Goal: Task Accomplishment & Management: Complete application form

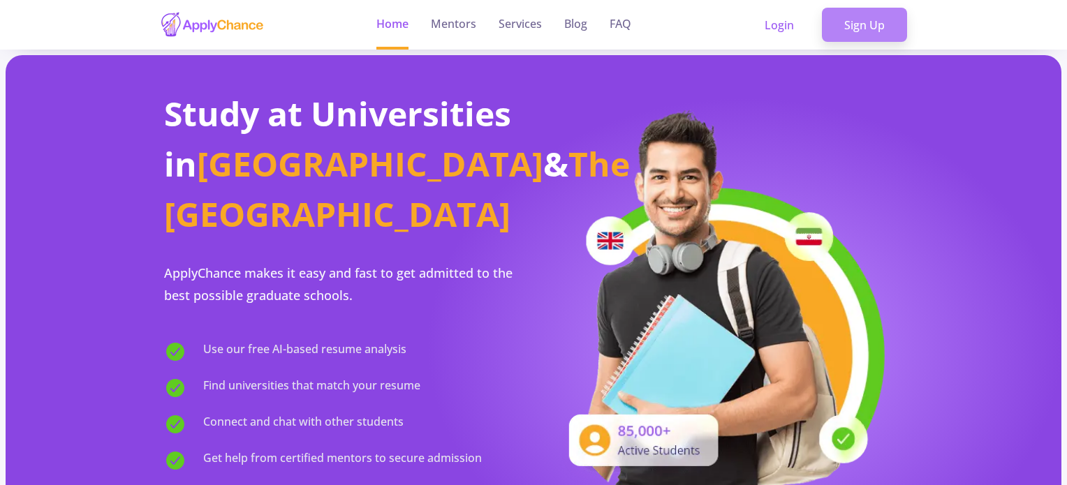
click at [858, 18] on link "Sign Up" at bounding box center [864, 25] width 85 height 35
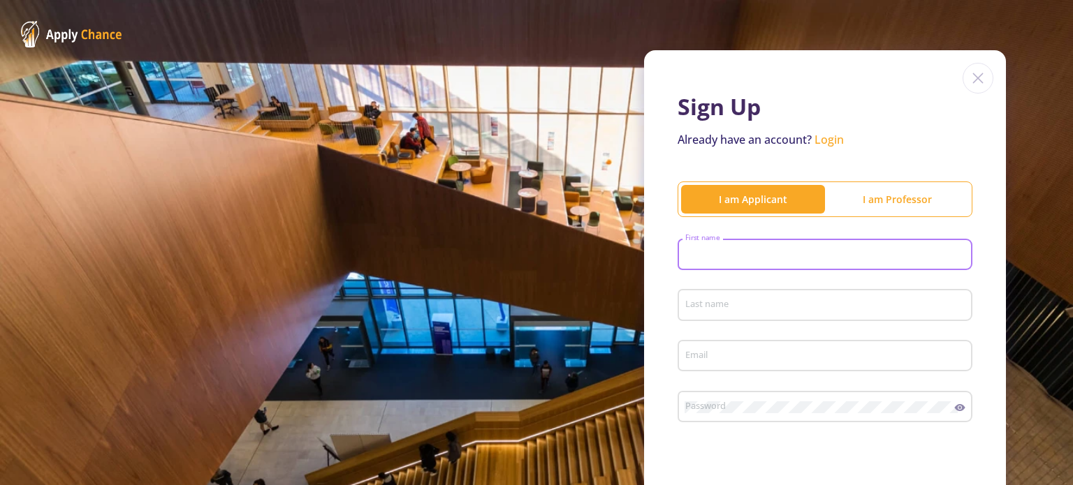
click at [769, 249] on input "First name" at bounding box center [826, 255] width 285 height 13
type input "[PERSON_NAME]"
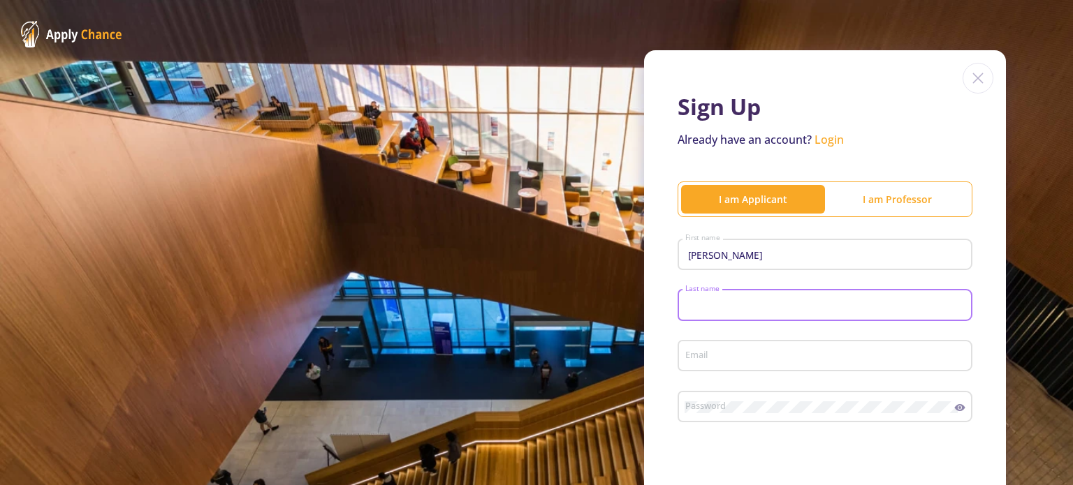
click at [759, 304] on input "Last name" at bounding box center [826, 306] width 285 height 13
type input "nor"
click at [694, 365] on div "Email" at bounding box center [824, 353] width 281 height 36
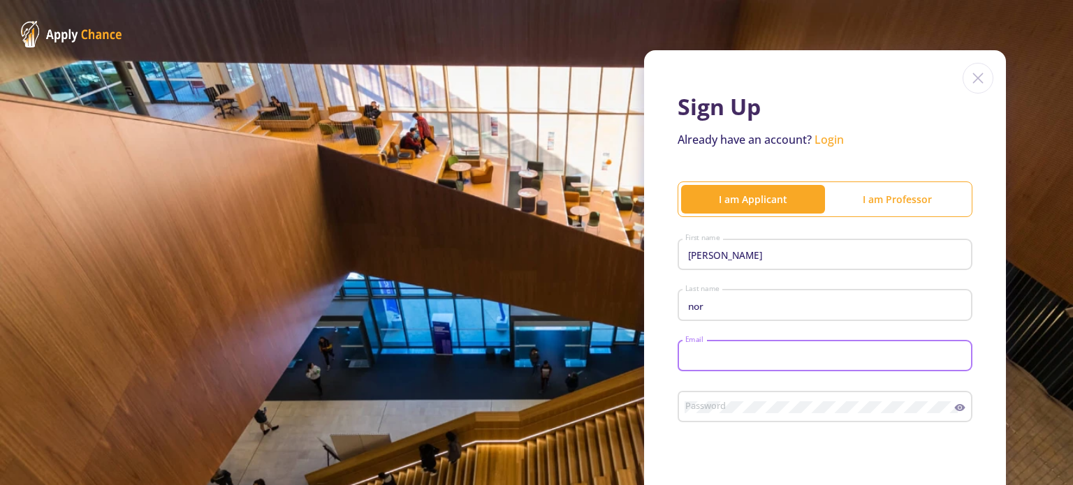
click at [698, 353] on input "Email" at bounding box center [826, 357] width 285 height 13
type input "[PERSON_NAME][EMAIL_ADDRESS][DOMAIN_NAME]"
click at [668, 373] on div "Sign Up Already have an account? Login I am Applicant I am Professor [PERSON_NA…" at bounding box center [825, 341] width 362 height 582
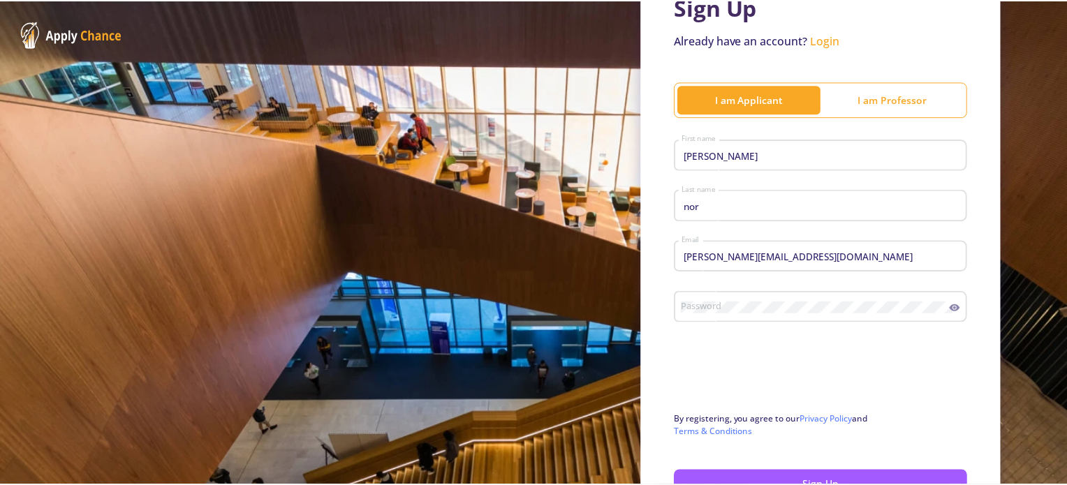
scroll to position [168, 0]
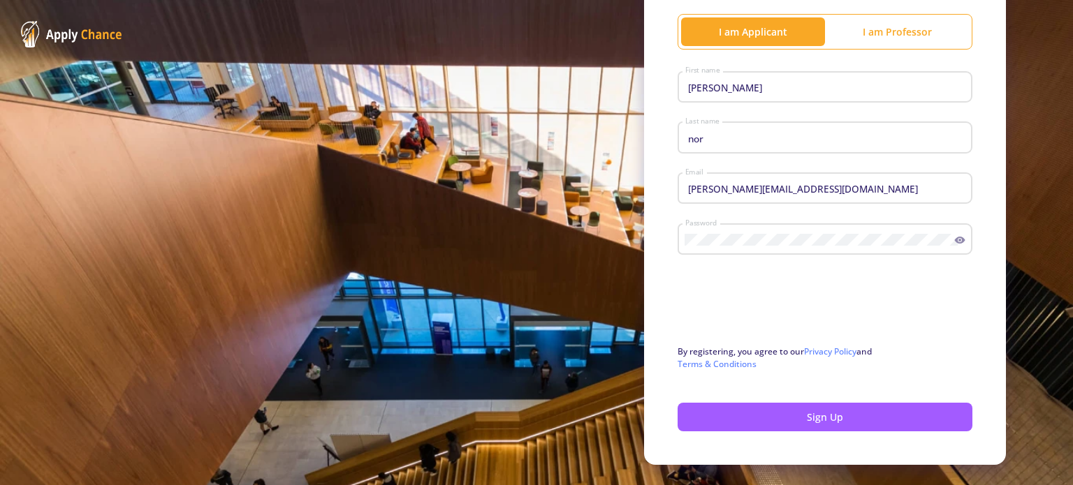
click at [955, 238] on icon at bounding box center [960, 240] width 10 height 7
click at [750, 416] on button "Sign Up" at bounding box center [824, 417] width 295 height 29
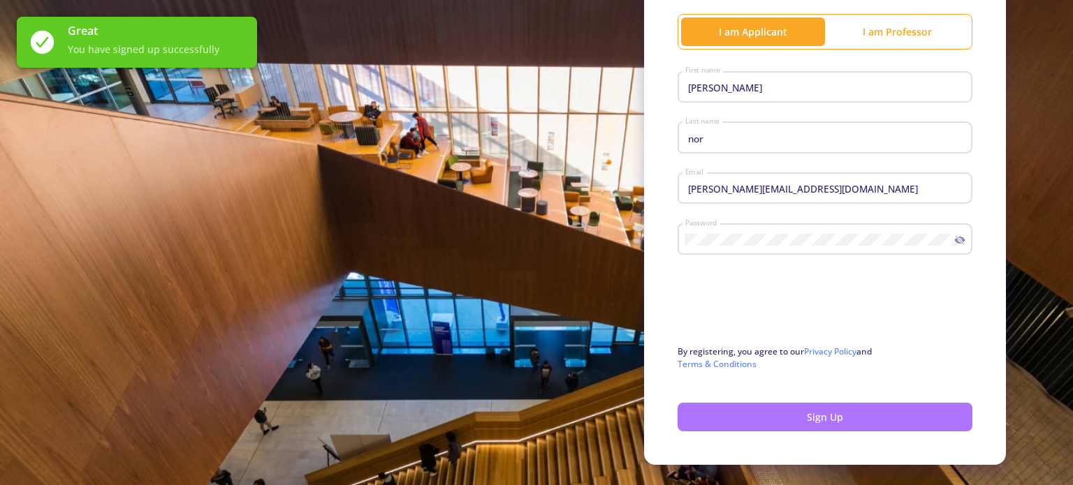
click at [710, 427] on button "Sign Up" at bounding box center [824, 417] width 295 height 29
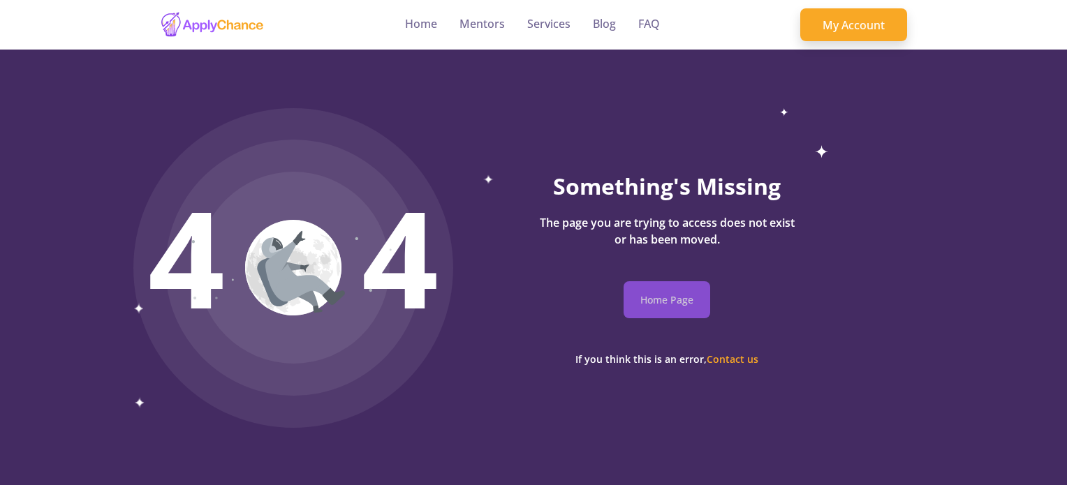
click at [664, 293] on button "Home Page" at bounding box center [667, 299] width 87 height 37
